Goal: Information Seeking & Learning: Learn about a topic

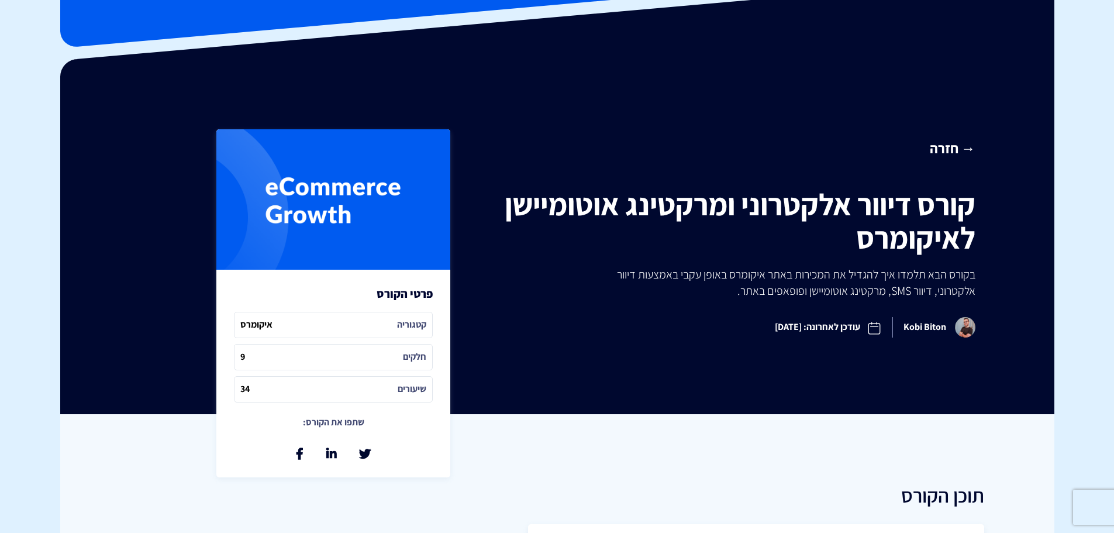
click at [363, 329] on span "קטגוריה איקומרס" at bounding box center [333, 325] width 199 height 26
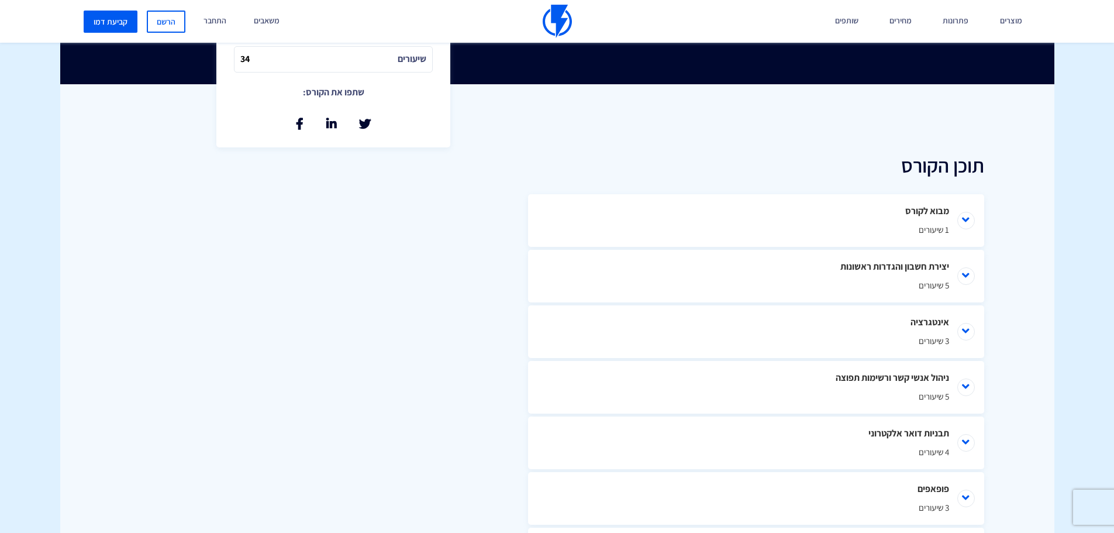
scroll to position [468, 0]
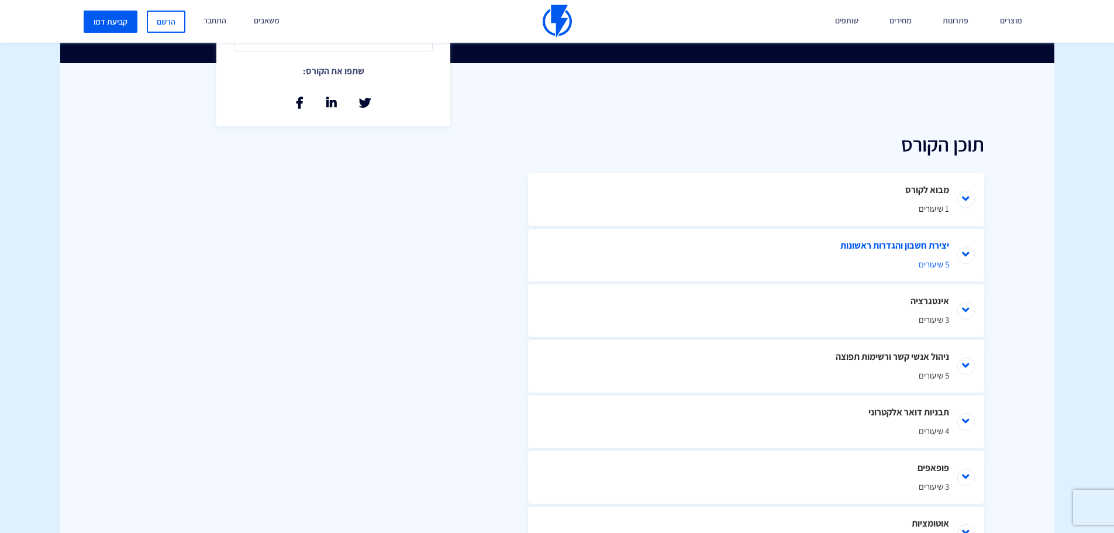
click at [962, 252] on li "יצירת חשבון והגדרות ראשונות 5 שיעורים" at bounding box center [756, 255] width 456 height 53
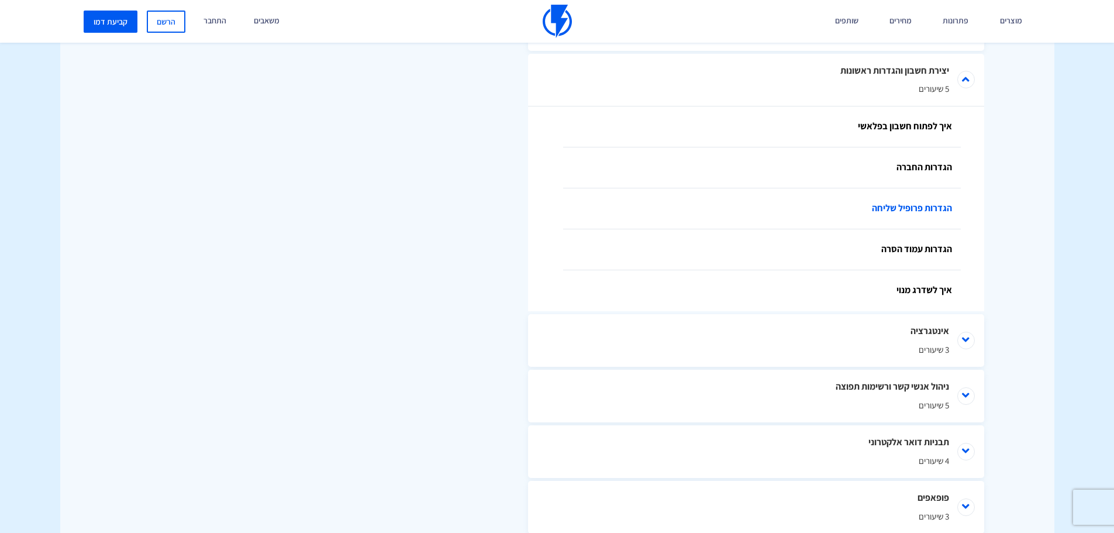
scroll to position [643, 0]
click at [893, 140] on link "איך לפתוח חשבון בפלאשי" at bounding box center [762, 126] width 398 height 41
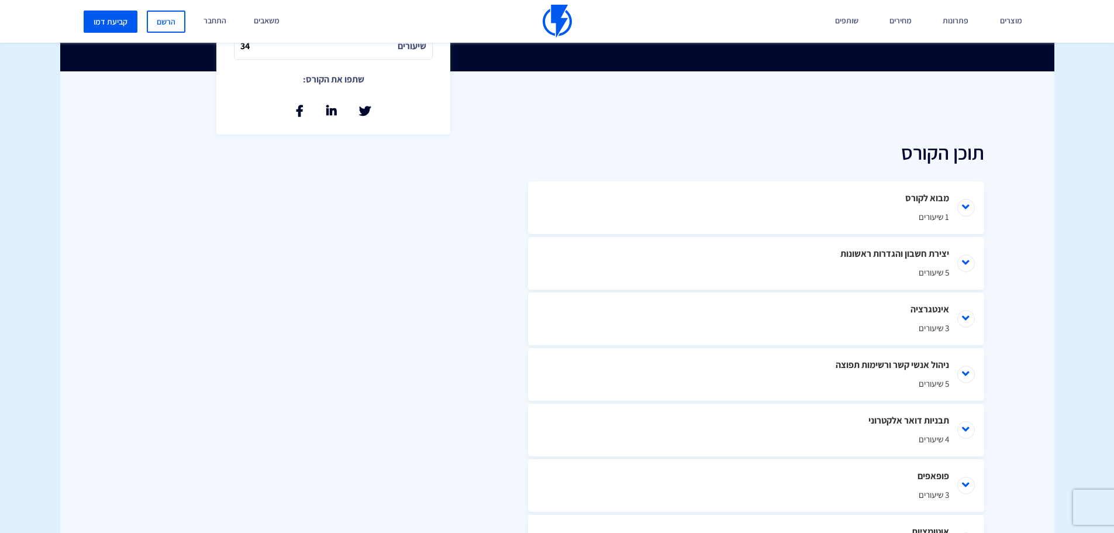
scroll to position [309, 0]
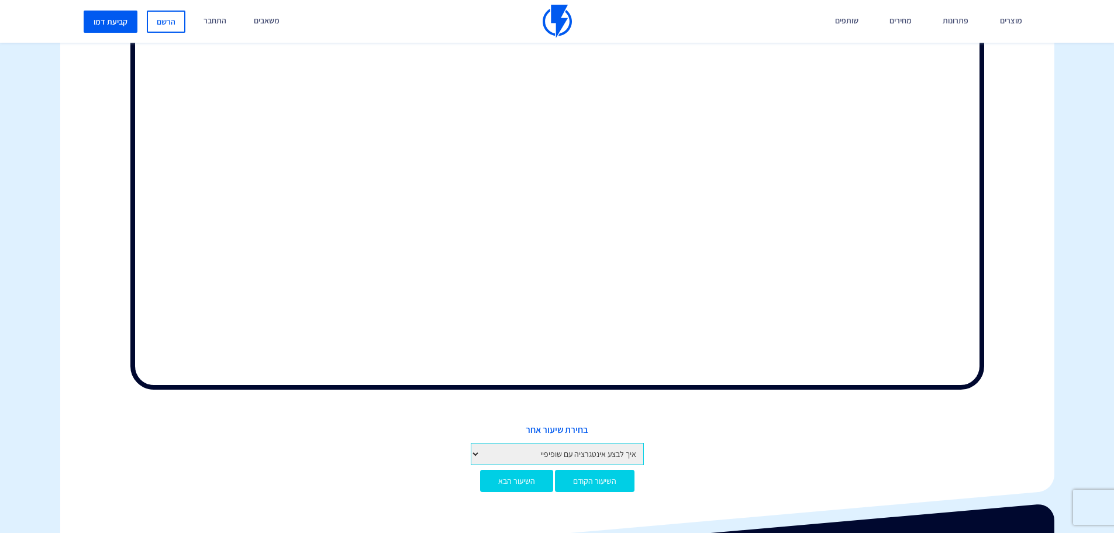
scroll to position [526, 0]
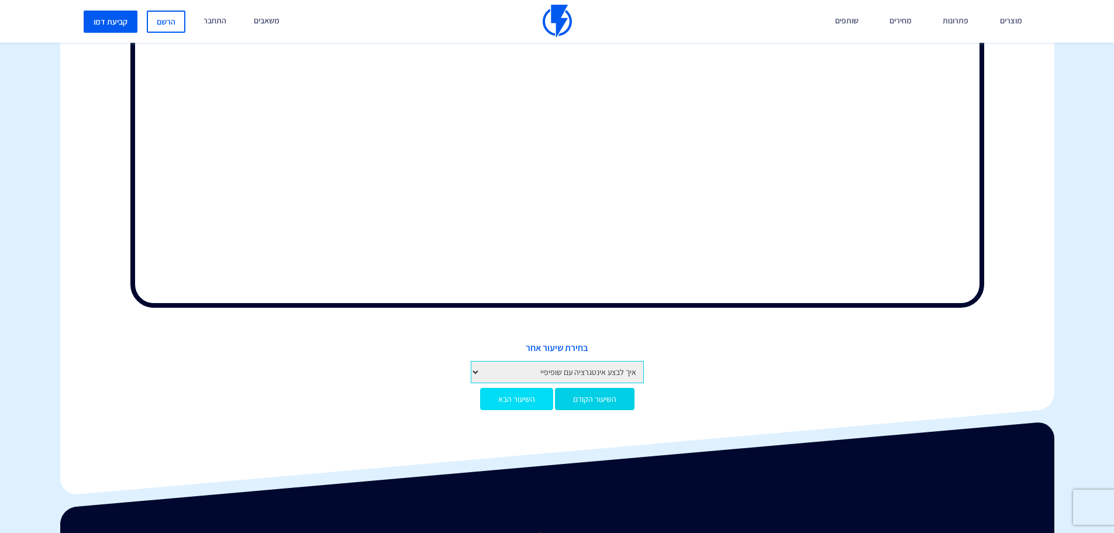
click at [525, 399] on link "השיעור הבא" at bounding box center [516, 399] width 73 height 22
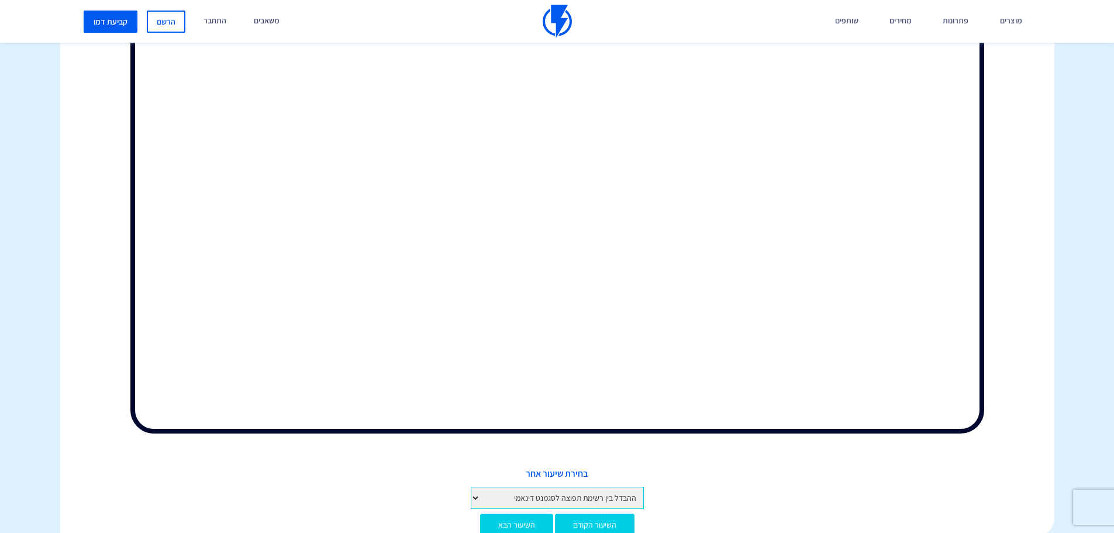
scroll to position [468, 0]
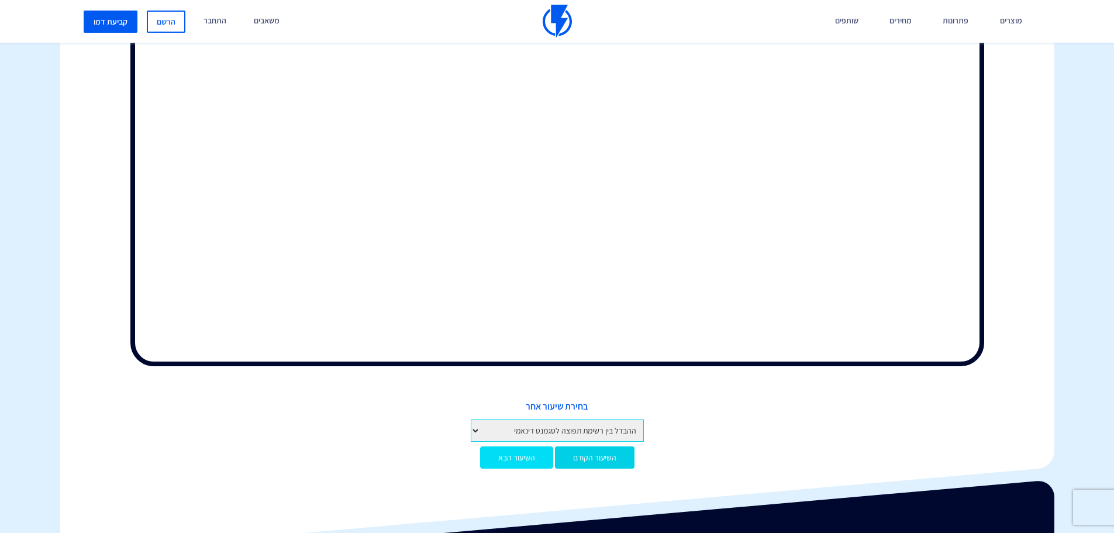
click at [538, 467] on link "השיעור הבא" at bounding box center [516, 457] width 73 height 22
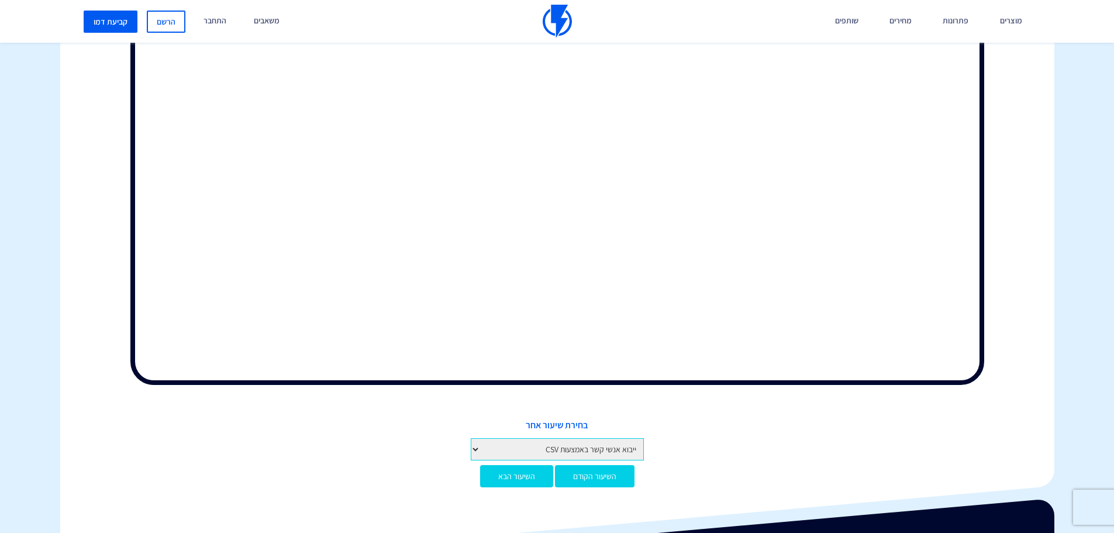
scroll to position [526, 0]
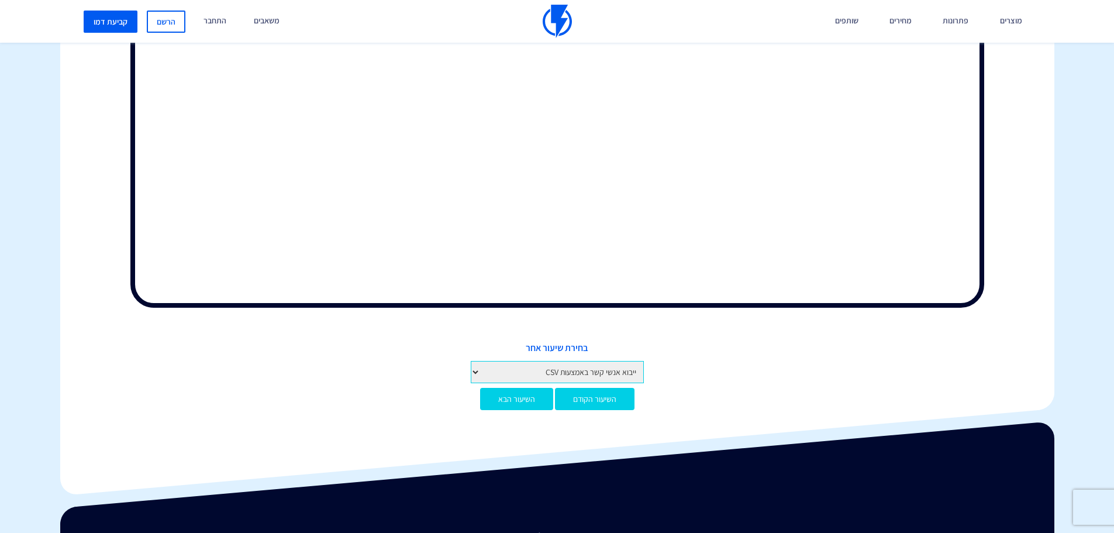
click at [570, 368] on select "מבוא לקורס מבוא לפלאשי יצירת חשבון והגדרות ראשונות איך לפתוח חשבון בפלאשי הגדרו…" at bounding box center [557, 372] width 173 height 22
select select "[URL][DOMAIN_NAME]"
click at [471, 361] on select "מבוא לקורס מבוא לפלאשי יצירת חשבון והגדרות ראשונות איך לפתוח חשבון בפלאשי הגדרו…" at bounding box center [557, 372] width 173 height 22
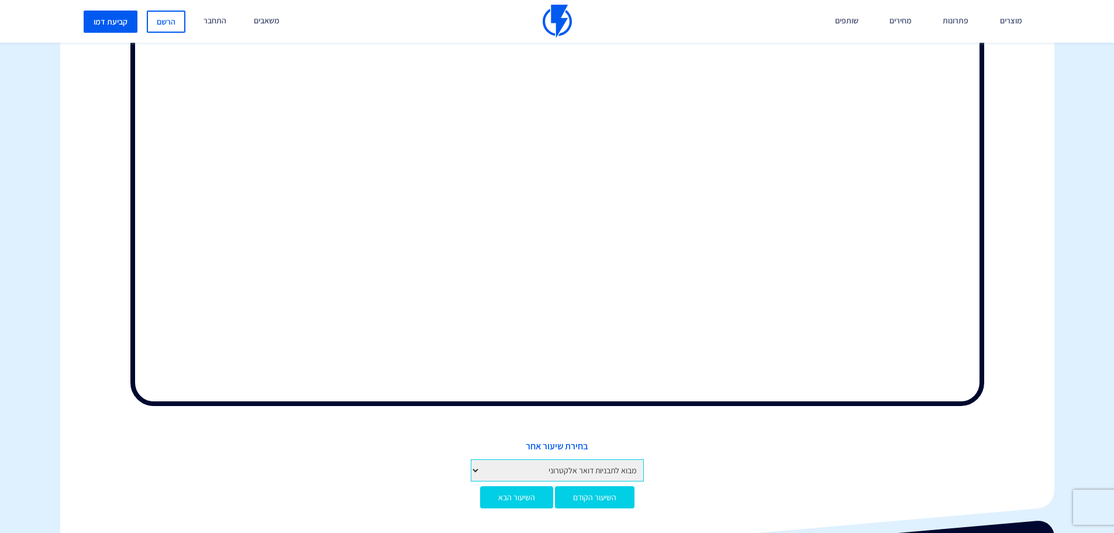
scroll to position [526, 0]
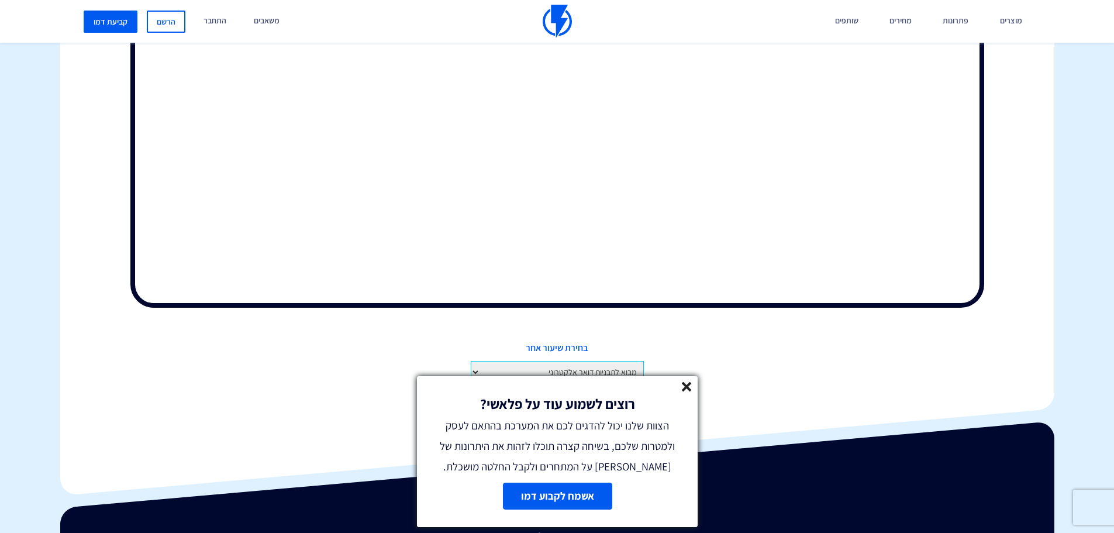
click at [685, 390] on icon at bounding box center [687, 387] width 10 height 10
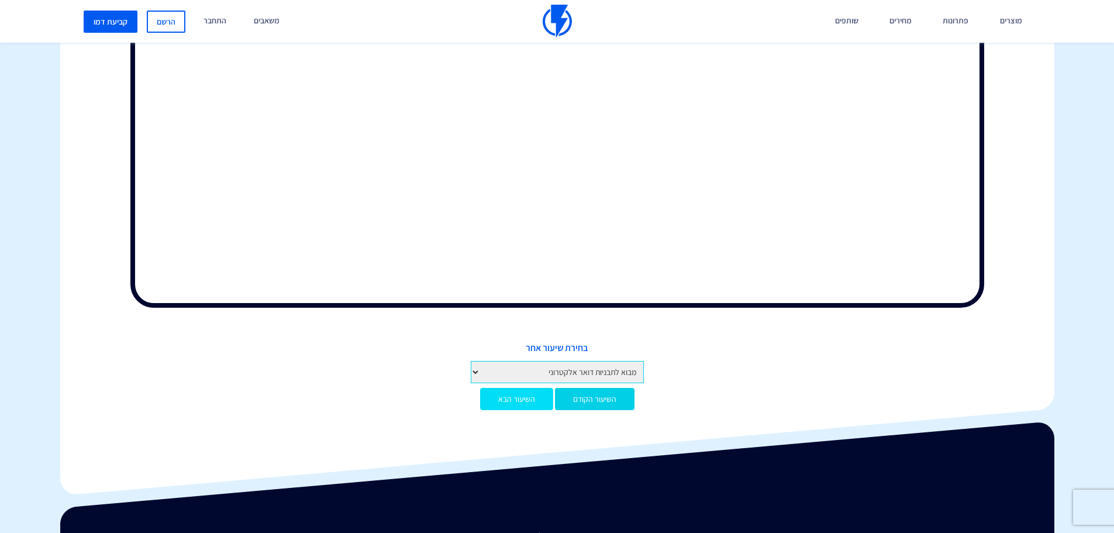
click at [519, 407] on link "השיעור הבא" at bounding box center [516, 399] width 73 height 22
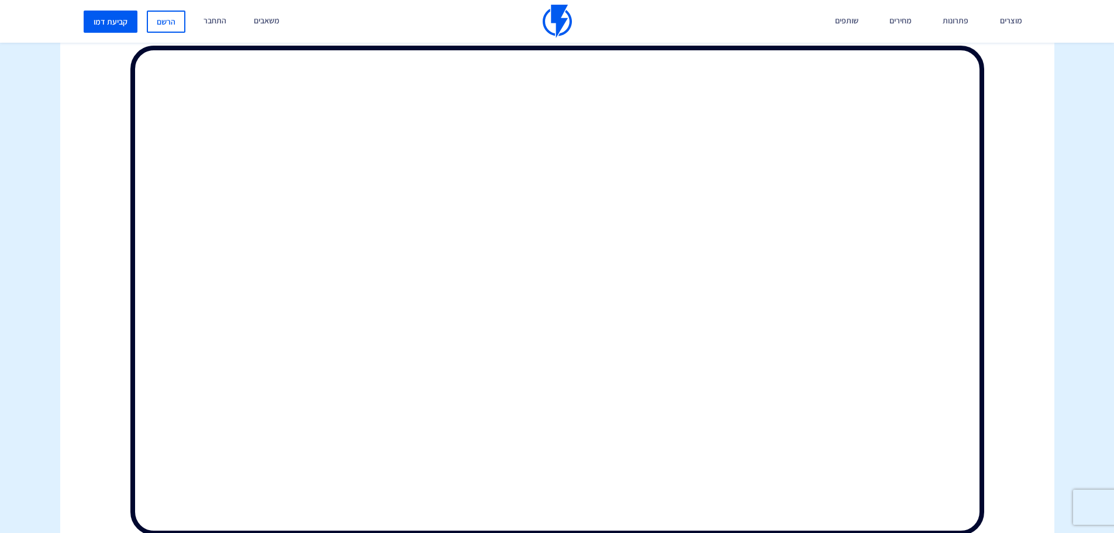
scroll to position [409, 0]
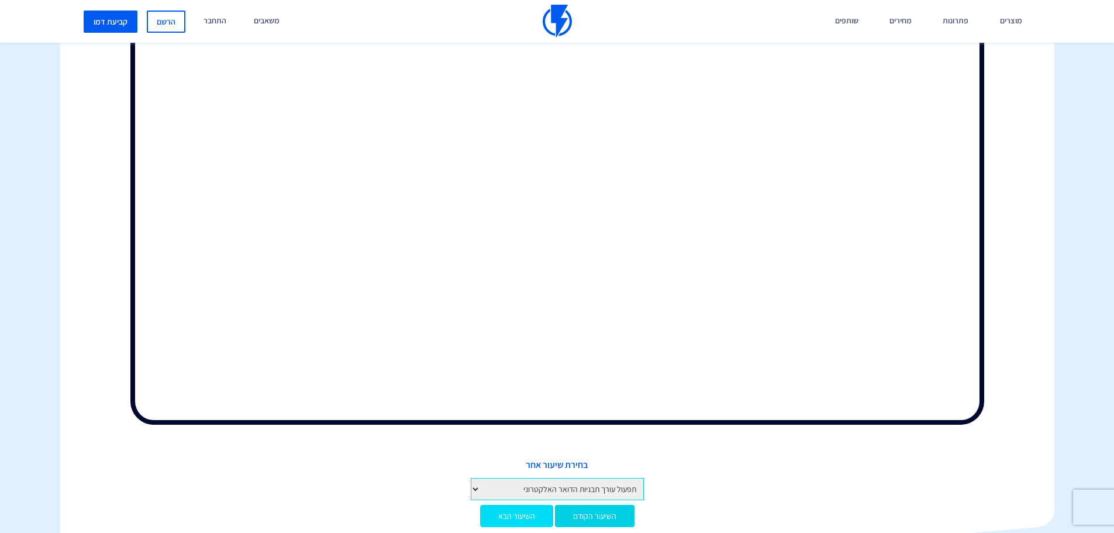
click at [531, 522] on link "השיעור הבא" at bounding box center [516, 516] width 73 height 22
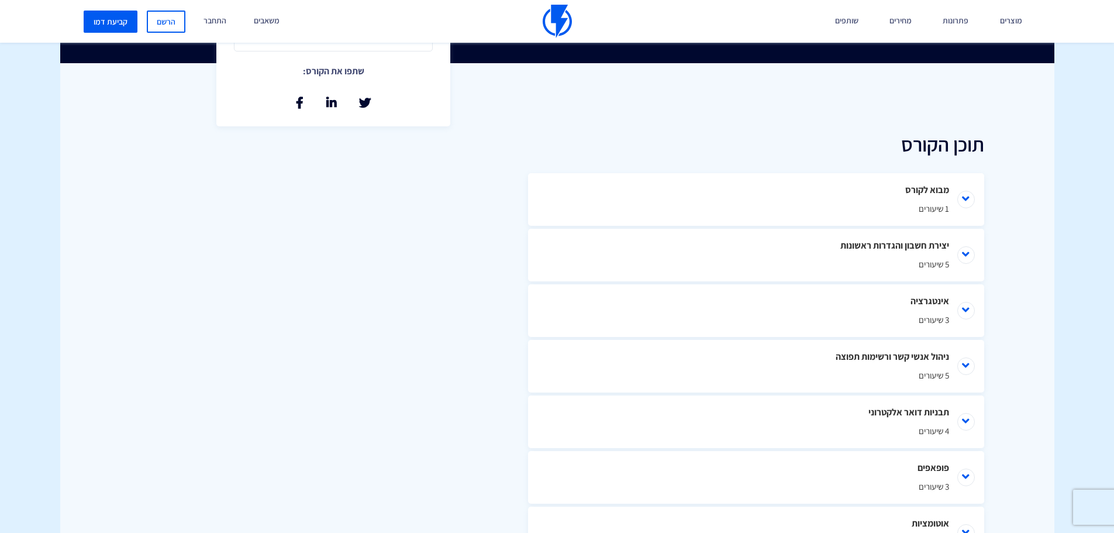
scroll to position [175, 0]
